Goal: Information Seeking & Learning: Learn about a topic

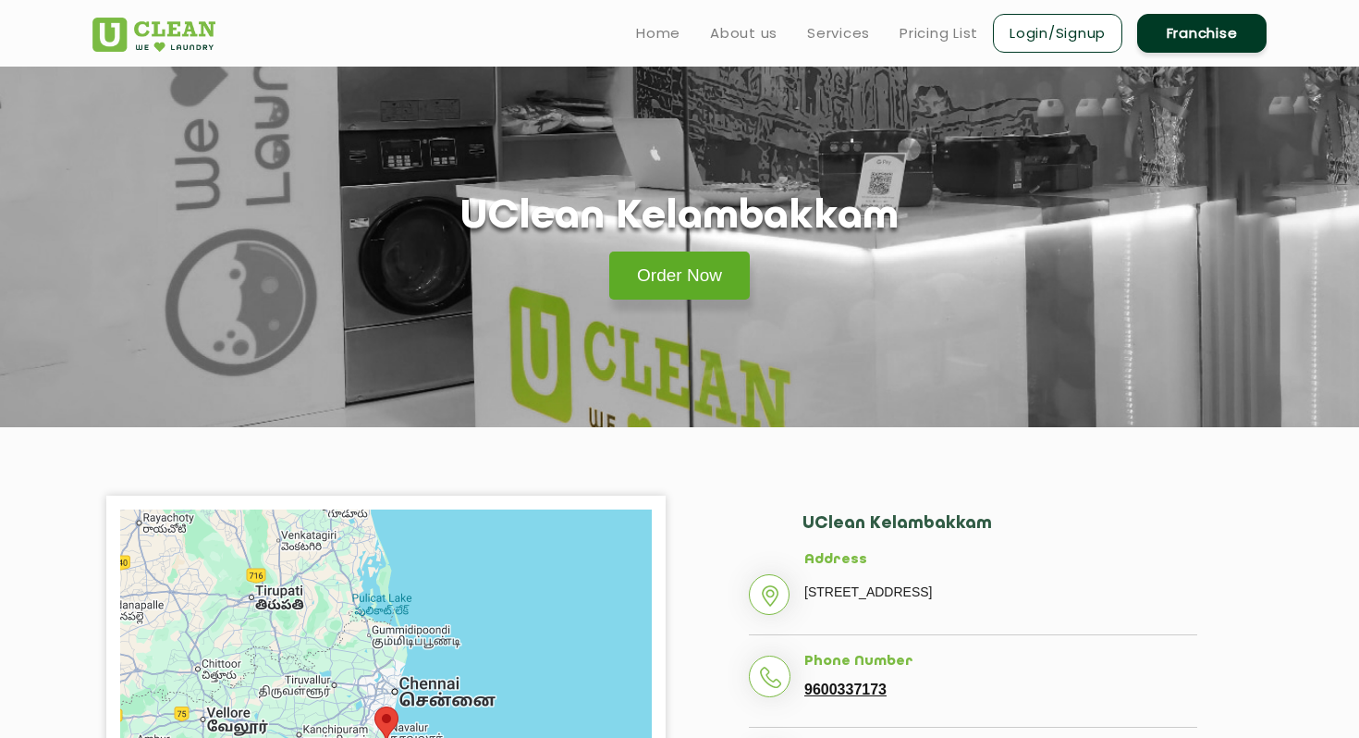
click at [671, 282] on link "Order Now" at bounding box center [679, 275] width 140 height 48
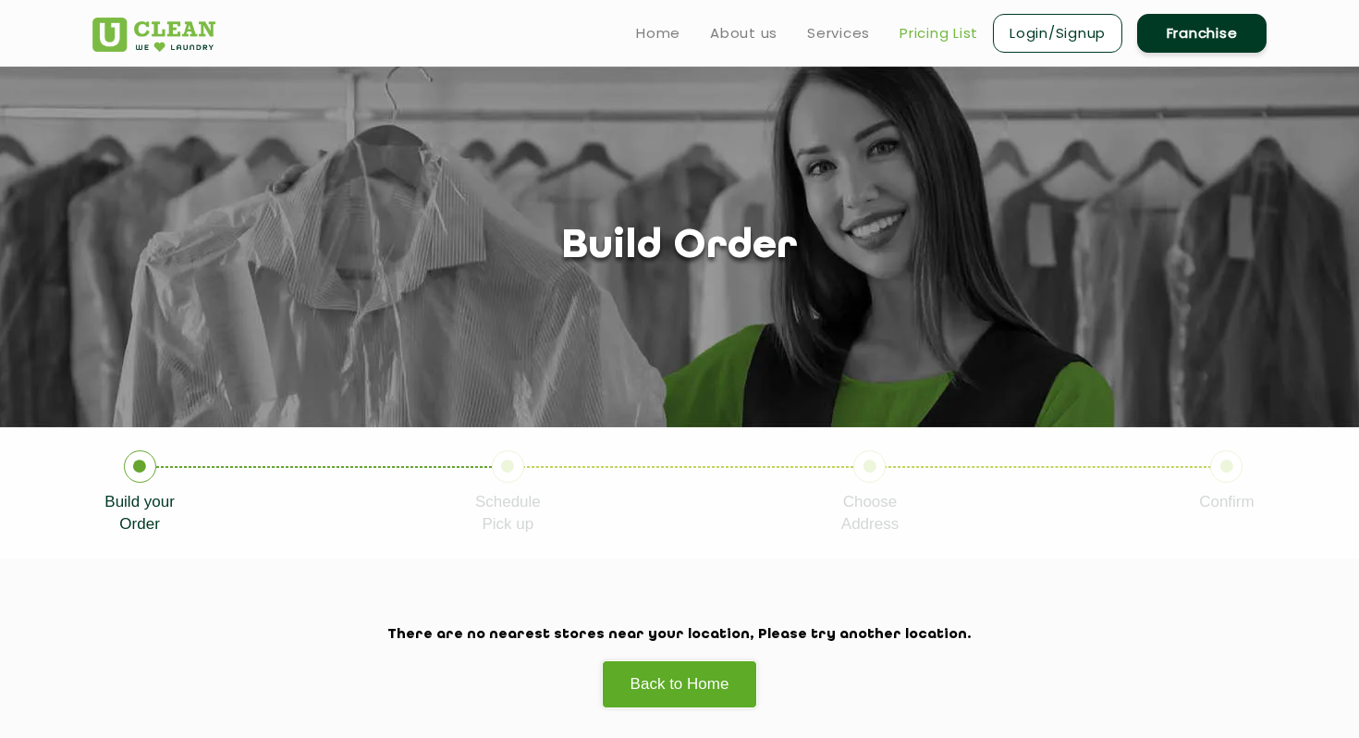
click at [953, 35] on link "Pricing List" at bounding box center [938, 33] width 79 height 22
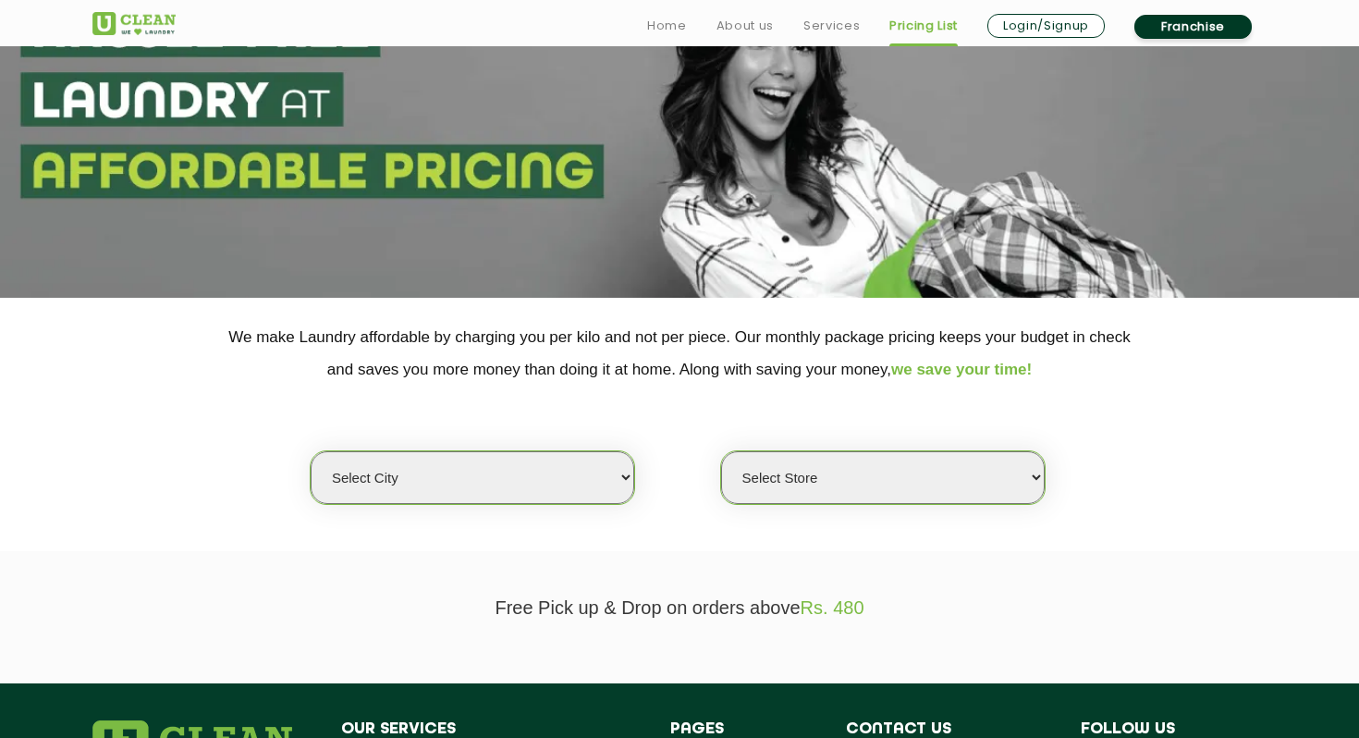
scroll to position [519, 0]
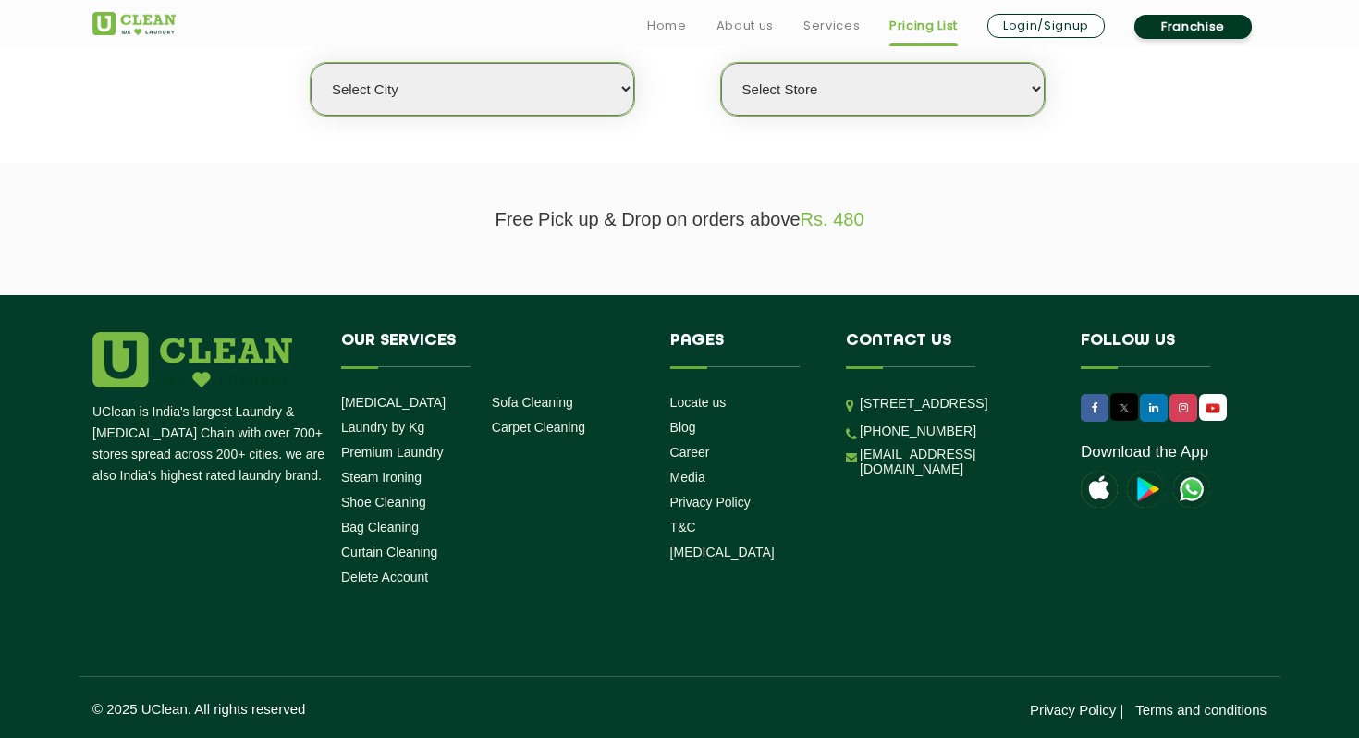
click at [526, 79] on select "Select city [GEOGRAPHIC_DATA] [GEOGRAPHIC_DATA] [GEOGRAPHIC_DATA] [GEOGRAPHIC_D…" at bounding box center [472, 89] width 323 height 53
select select "11"
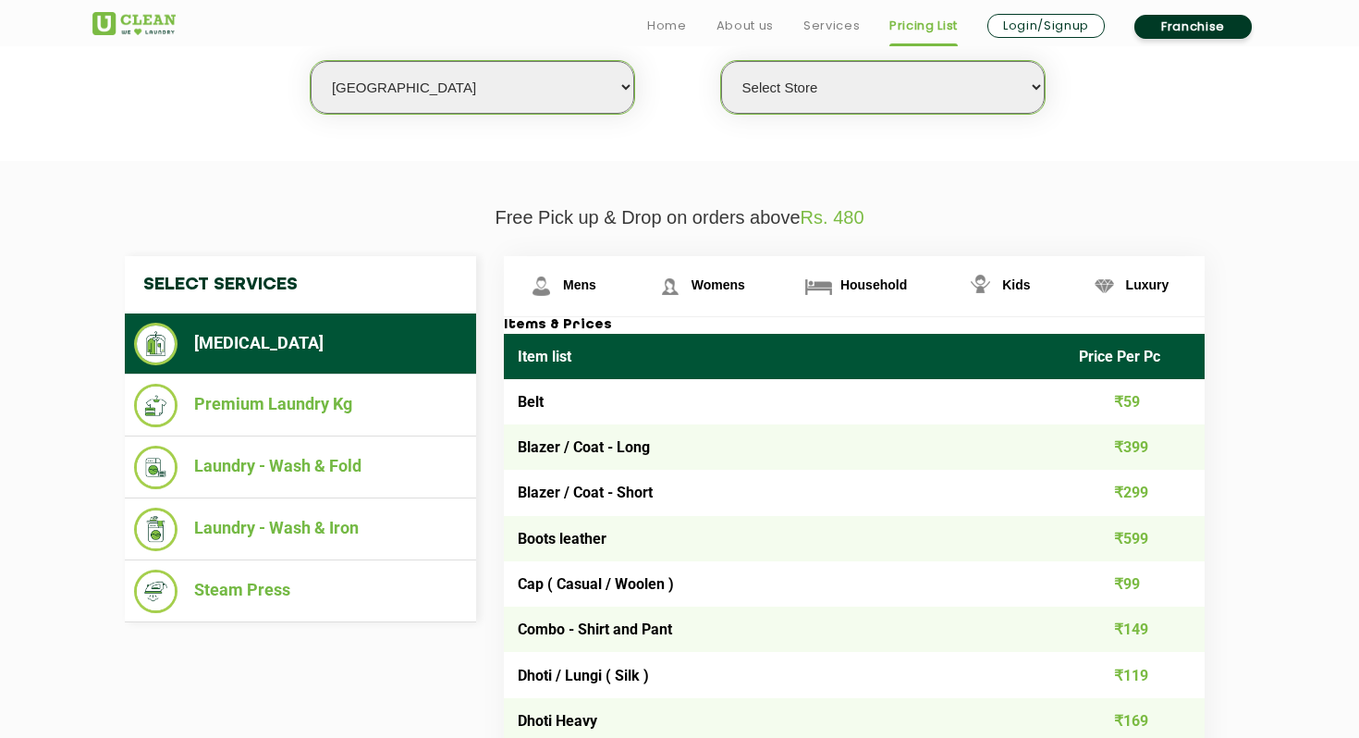
click at [831, 84] on select "Select Store [GEOGRAPHIC_DATA][PERSON_NAME] UClean Navalur UClean Chitlapakkam …" at bounding box center [882, 87] width 323 height 53
select select "444"
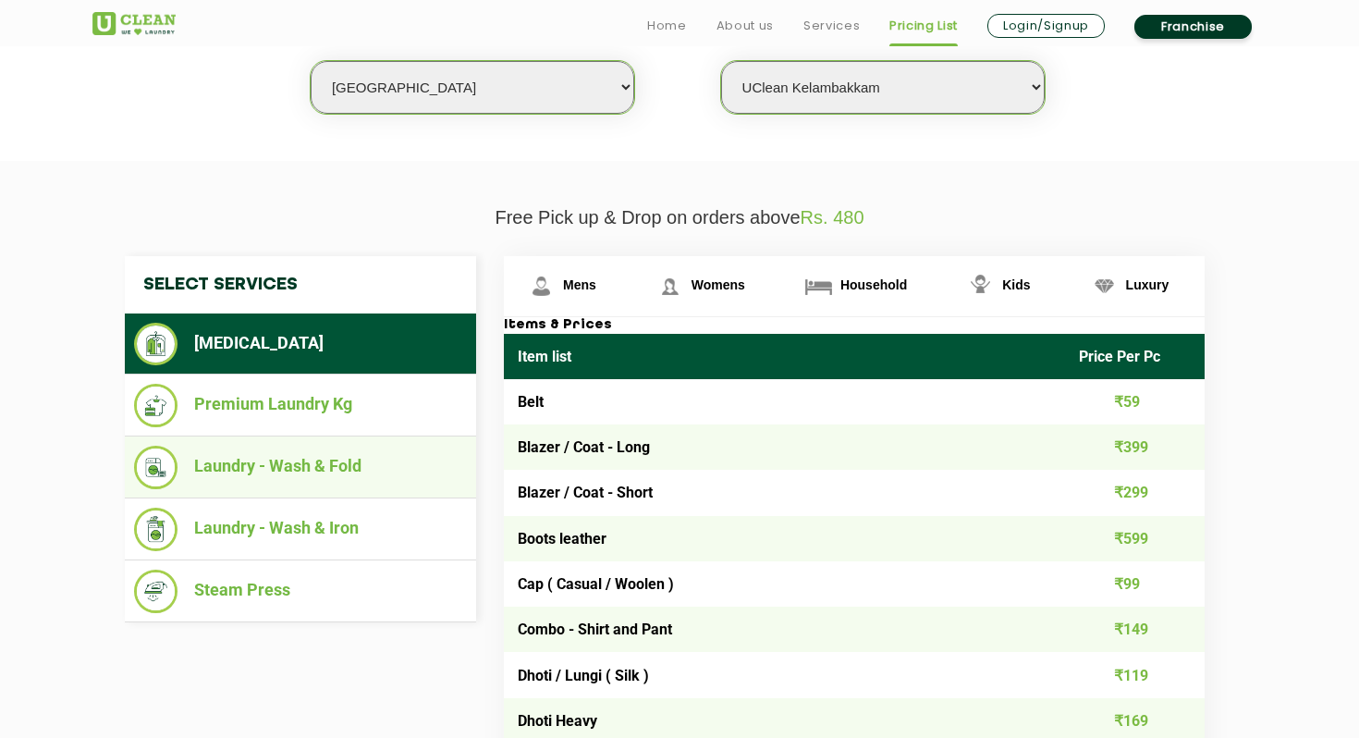
click at [344, 469] on li "Laundry - Wash & Fold" at bounding box center [300, 466] width 333 height 43
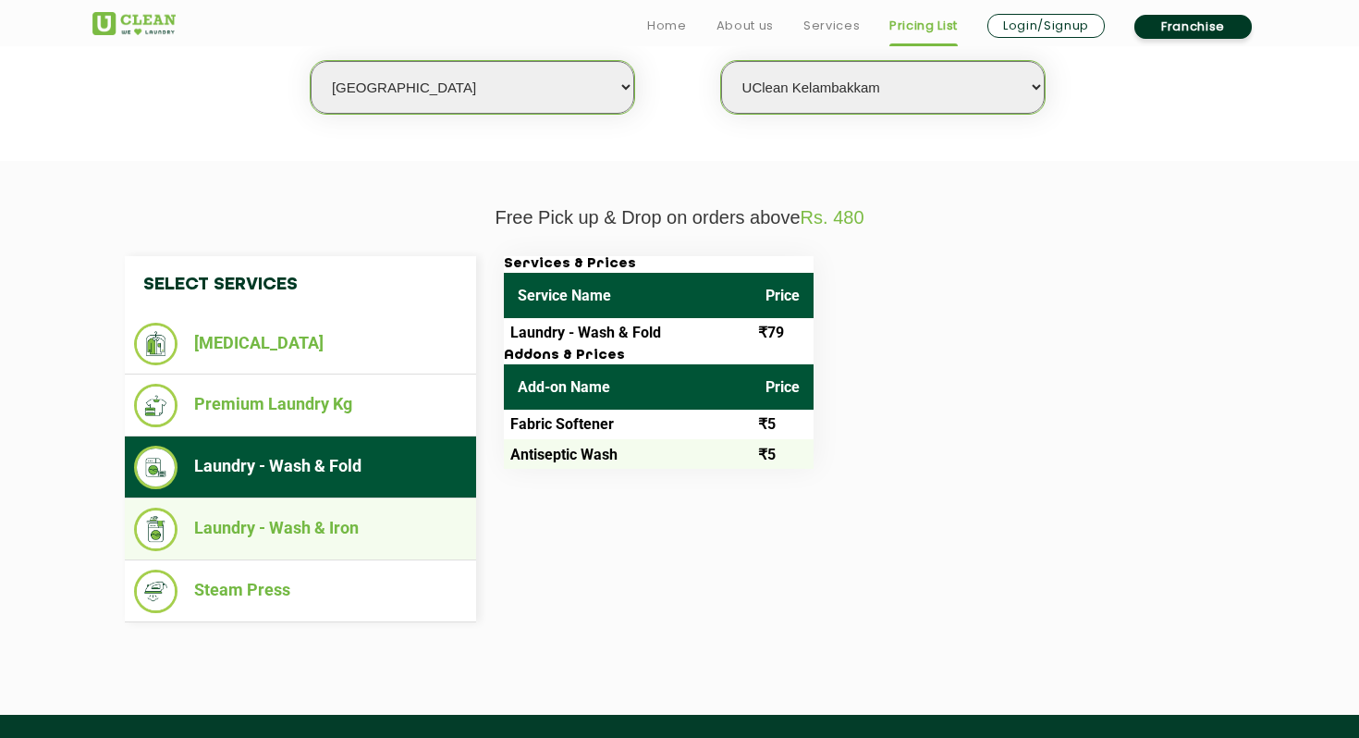
click at [319, 530] on li "Laundry - Wash & Iron" at bounding box center [300, 528] width 333 height 43
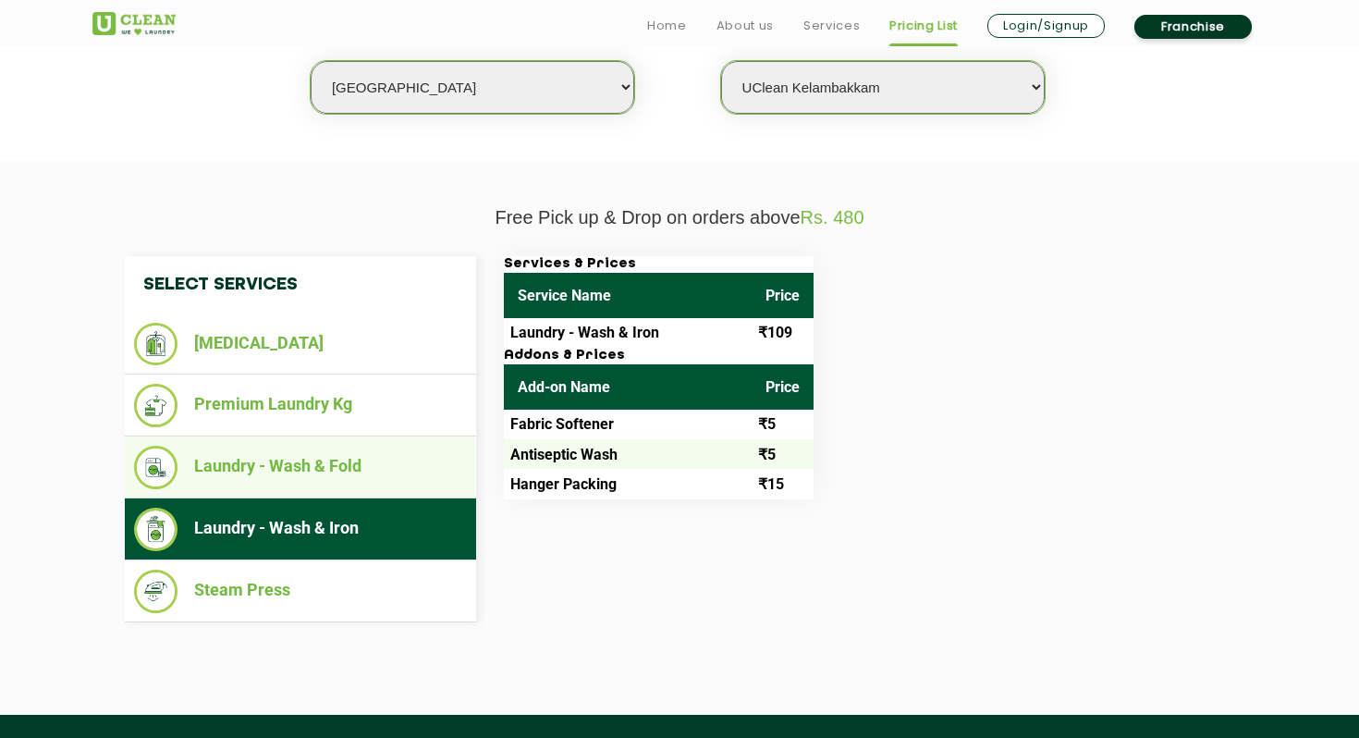
click at [324, 465] on li "Laundry - Wash & Fold" at bounding box center [300, 466] width 333 height 43
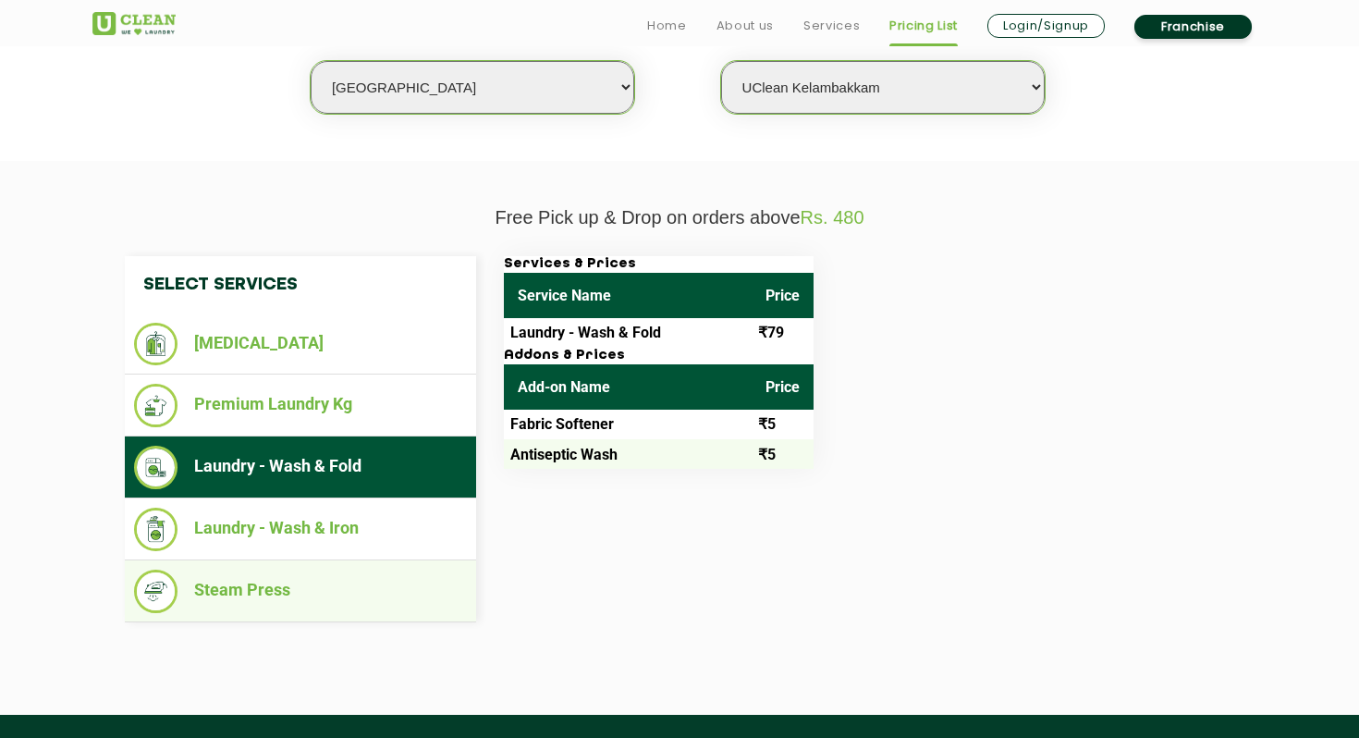
click at [223, 595] on li "Steam Press" at bounding box center [300, 590] width 333 height 43
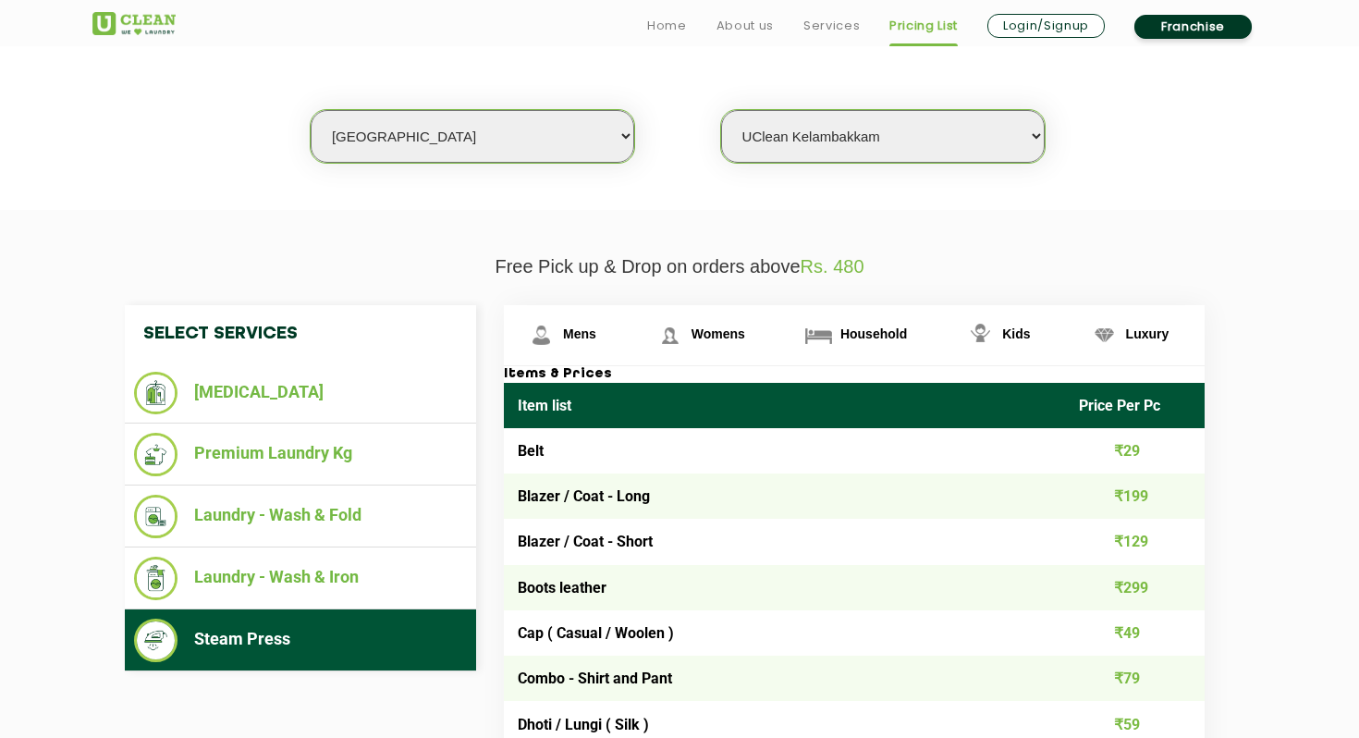
scroll to position [509, 0]
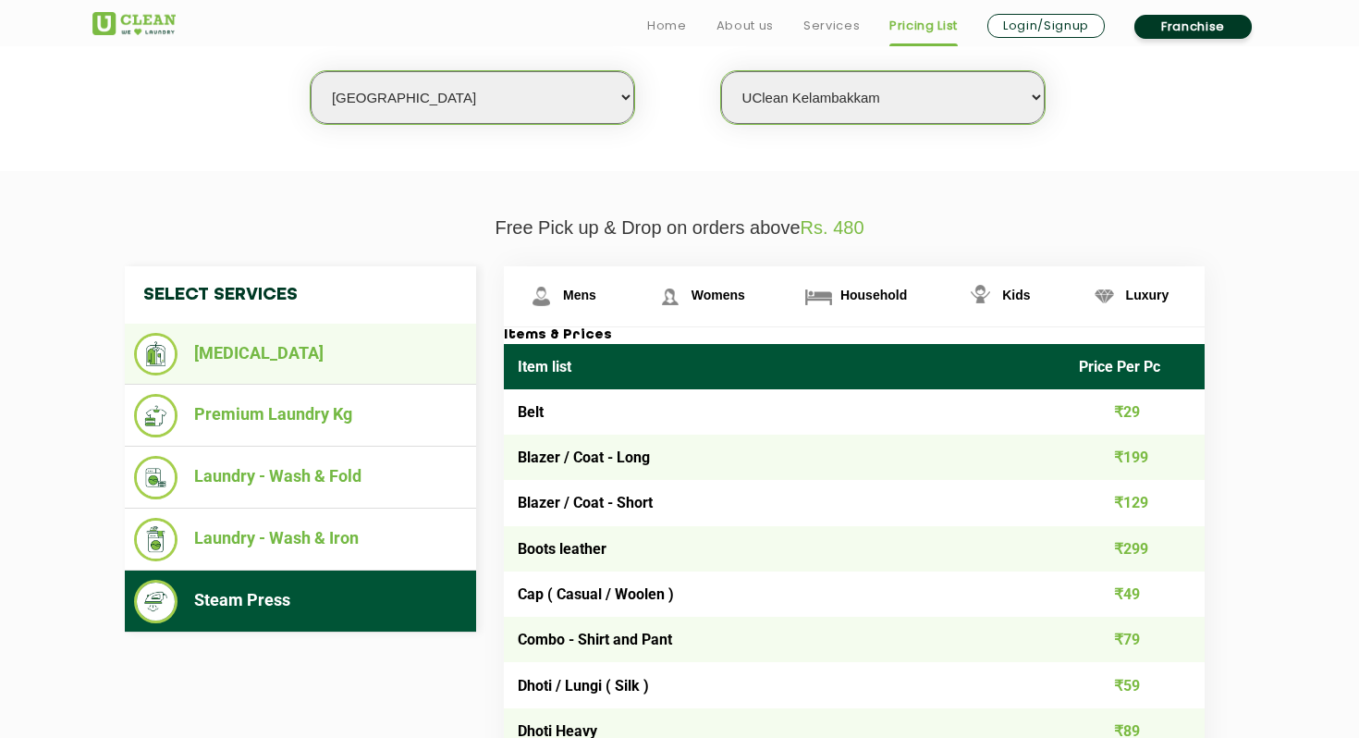
click at [232, 345] on li "[MEDICAL_DATA]" at bounding box center [300, 354] width 333 height 43
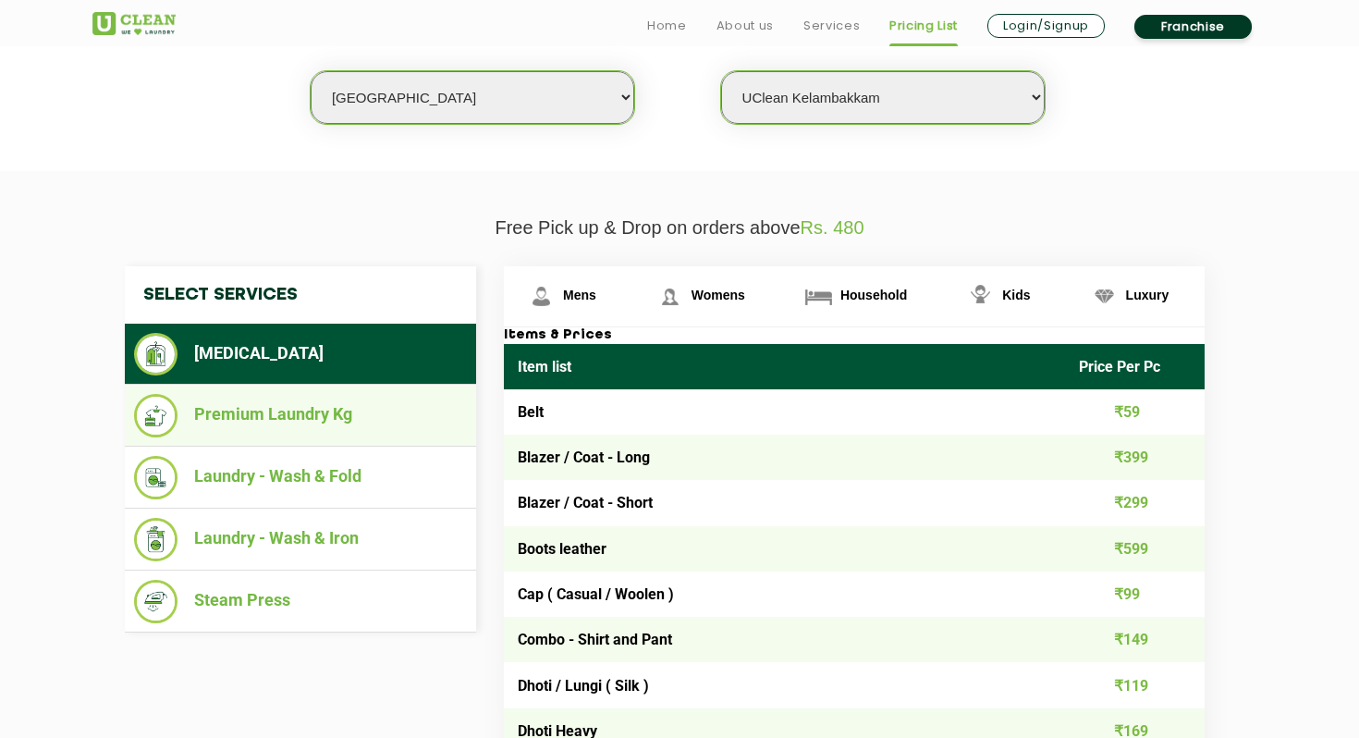
click at [302, 411] on li "Premium Laundry Kg" at bounding box center [300, 415] width 333 height 43
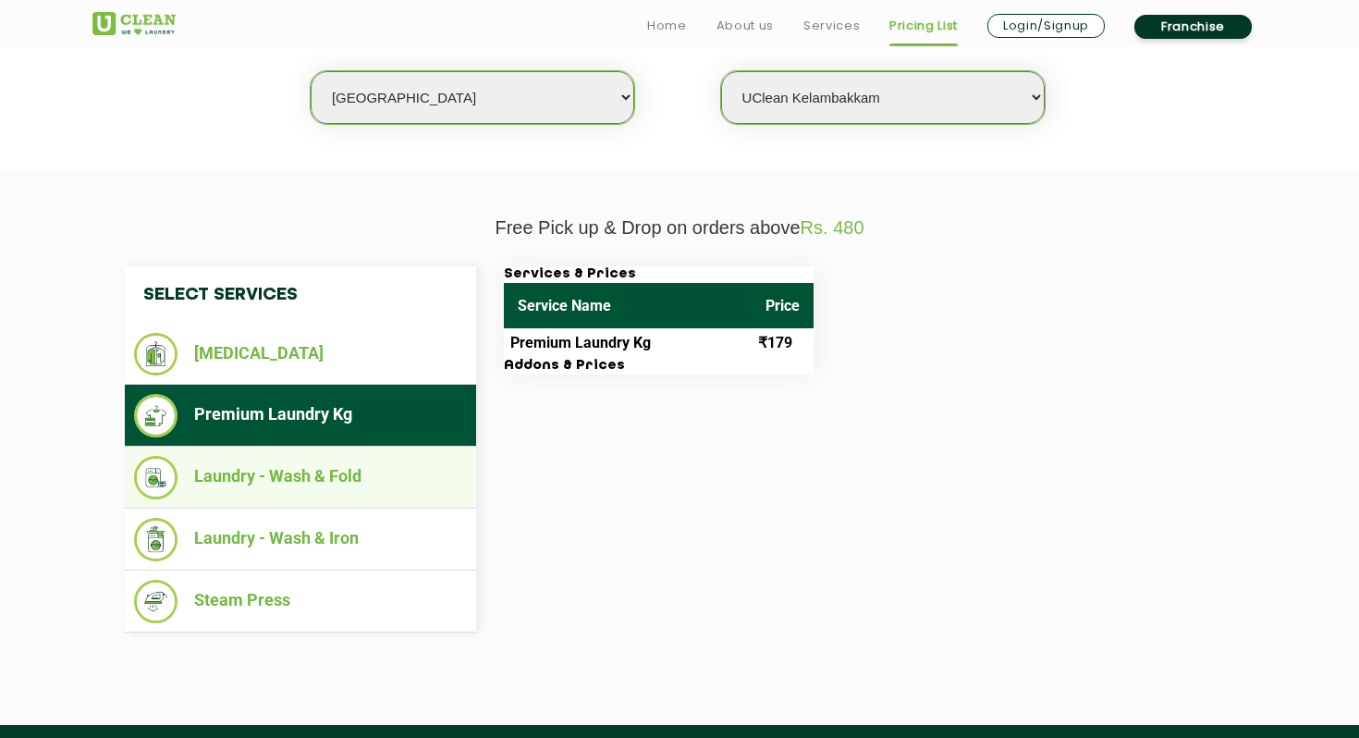
click at [303, 480] on li "Laundry - Wash & Fold" at bounding box center [300, 477] width 333 height 43
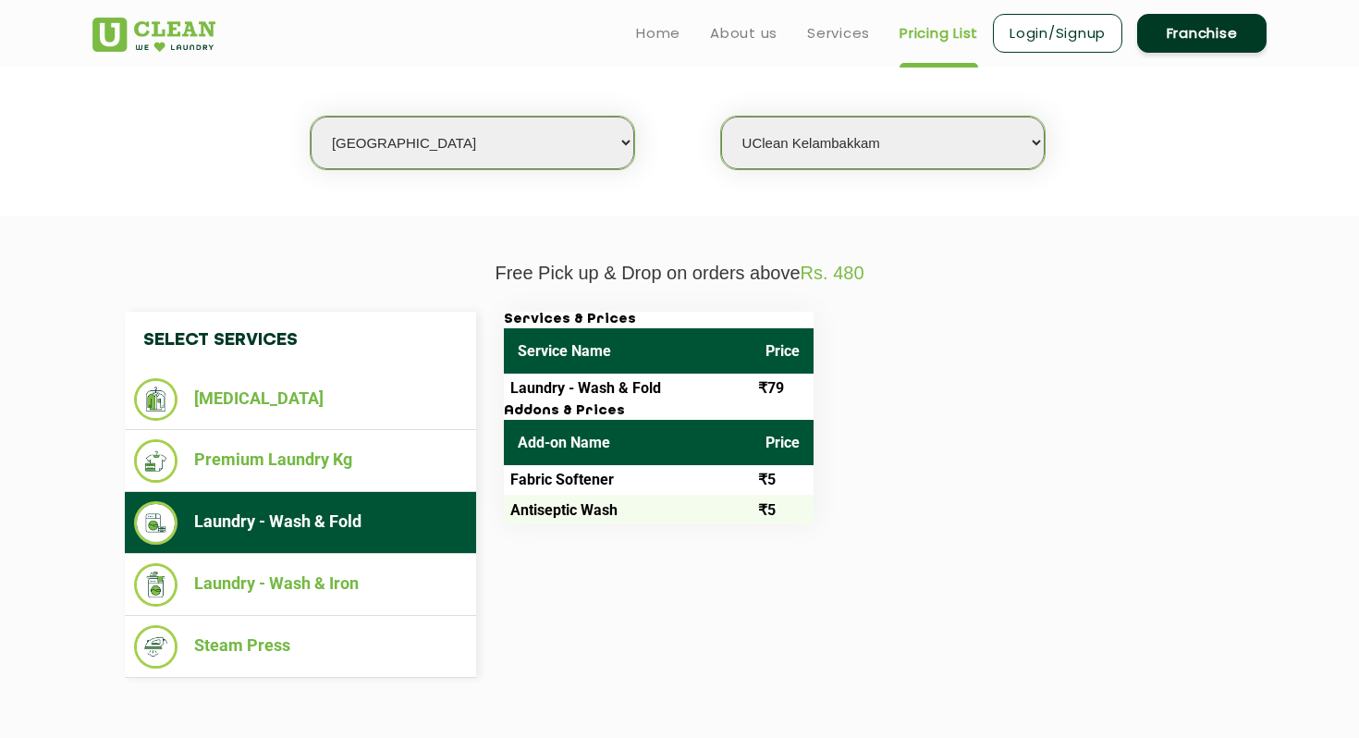
scroll to position [458, 0]
